Goal: Check status: Check status

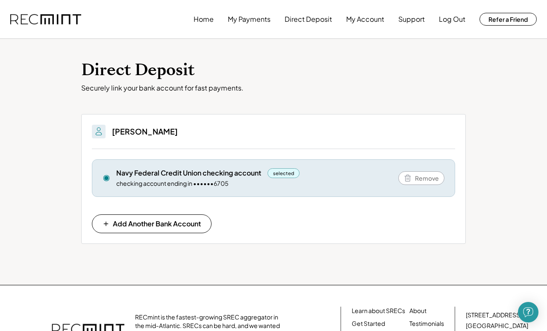
click at [248, 23] on button "My Payments" at bounding box center [249, 19] width 43 height 17
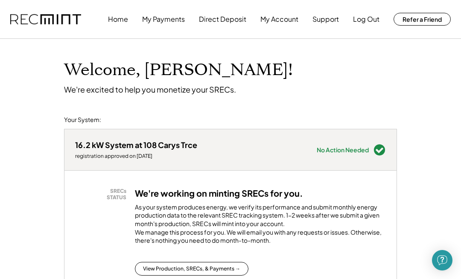
click at [164, 21] on button "My Payments" at bounding box center [163, 19] width 43 height 17
